Goal: Book appointment/travel/reservation

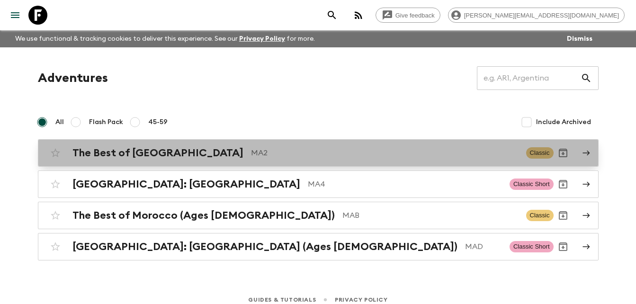
click at [159, 154] on h2 "The Best of [GEOGRAPHIC_DATA]" at bounding box center [157, 153] width 171 height 12
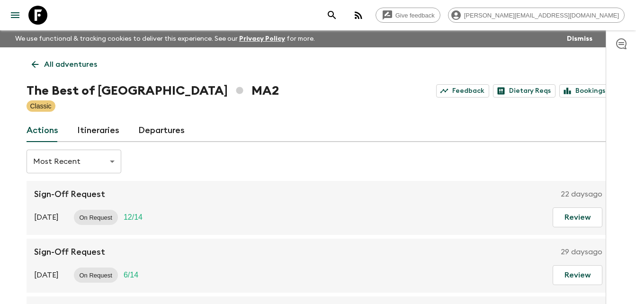
click at [158, 131] on link "Departures" at bounding box center [161, 130] width 46 height 23
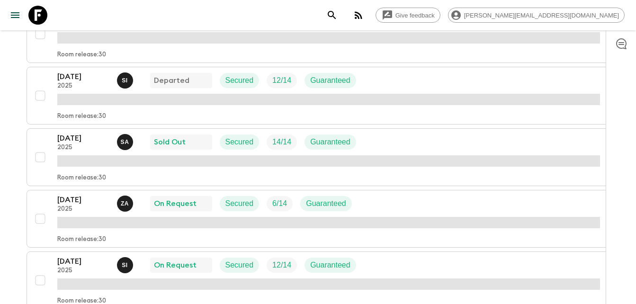
scroll to position [208, 0]
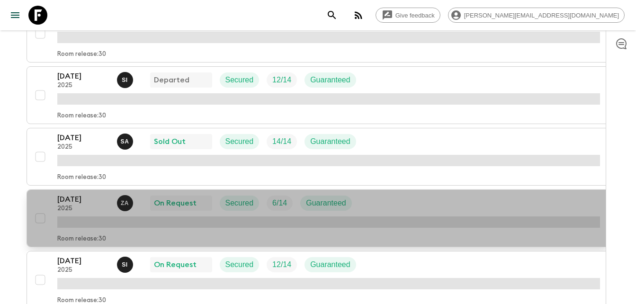
click at [74, 200] on p "[DATE]" at bounding box center [83, 199] width 52 height 11
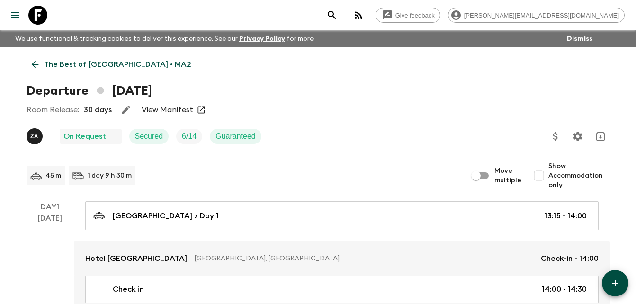
click at [169, 110] on link "View Manifest" at bounding box center [167, 109] width 52 height 9
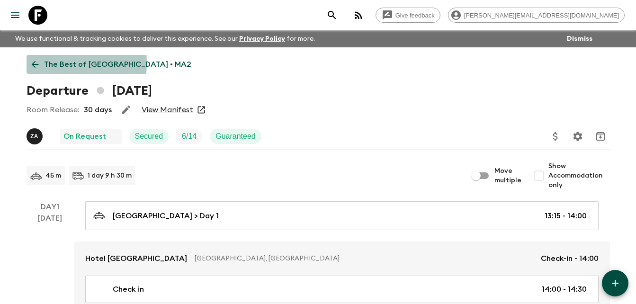
click at [37, 63] on icon at bounding box center [35, 64] width 10 height 10
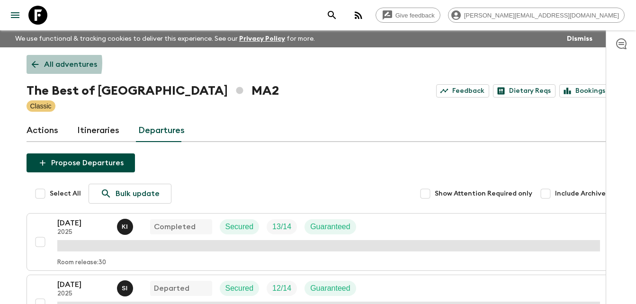
click at [37, 63] on icon at bounding box center [35, 64] width 10 height 10
